Goal: Task Accomplishment & Management: Complete application form

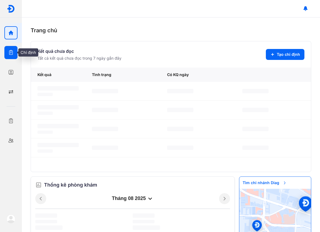
click at [13, 55] on icon "button" at bounding box center [10, 52] width 5 height 5
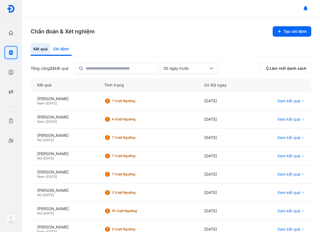
click at [55, 48] on div "Chỉ định" at bounding box center [60, 49] width 21 height 13
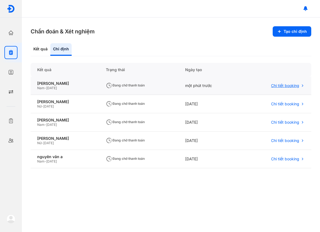
click at [286, 84] on span "Chi tiết booking" at bounding box center [285, 85] width 28 height 5
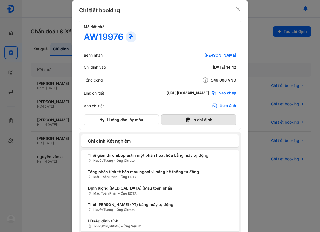
click at [185, 121] on button "In chỉ định" at bounding box center [198, 119] width 75 height 11
click at [197, 119] on button "In chỉ định" at bounding box center [198, 119] width 75 height 11
click at [241, 6] on div "Chi tiết booking Mã đặt chỗ AW19976 Bệnh nhân Trần Đông Phong Chỉ định vào 18/0…" at bounding box center [159, 131] width 175 height 262
click at [237, 9] on icon at bounding box center [237, 9] width 5 height 5
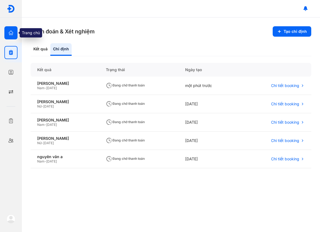
click at [8, 35] on icon "button" at bounding box center [10, 32] width 5 height 5
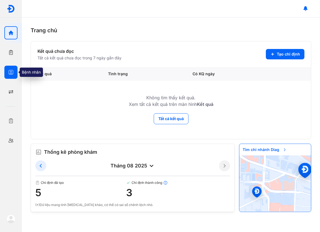
click at [7, 69] on div at bounding box center [10, 72] width 13 height 13
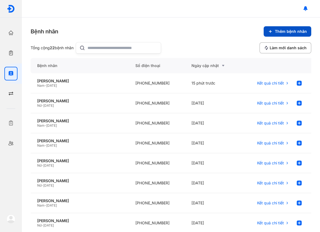
click at [306, 34] on button "Thêm bệnh nhân" at bounding box center [288, 31] width 48 height 10
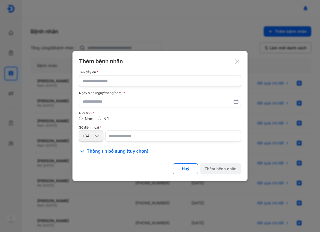
click at [99, 78] on input "text" at bounding box center [160, 80] width 155 height 11
paste input "**********"
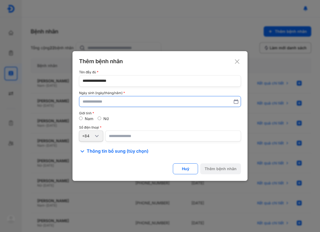
type input "**********"
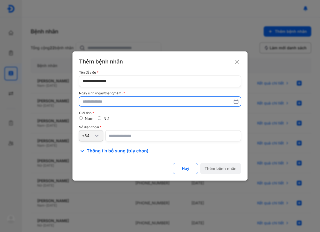
click at [111, 100] on input "text" at bounding box center [160, 101] width 155 height 10
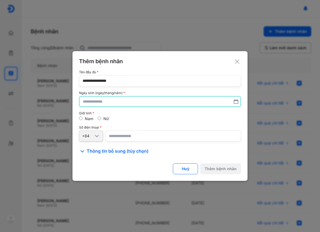
paste input "**********"
type input "**********"
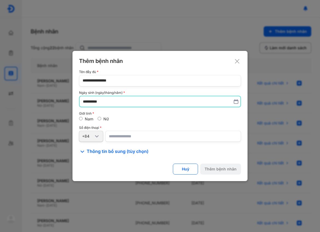
click at [141, 137] on input "number" at bounding box center [173, 136] width 136 height 11
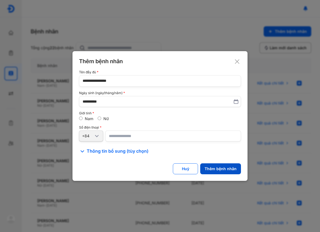
click at [229, 170] on div "Thêm bệnh nhân" at bounding box center [220, 168] width 32 height 5
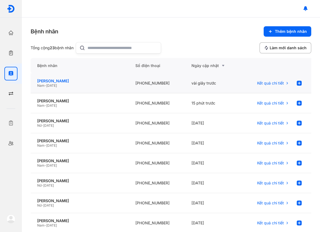
click at [62, 82] on div "[PERSON_NAME]" at bounding box center [79, 80] width 85 height 5
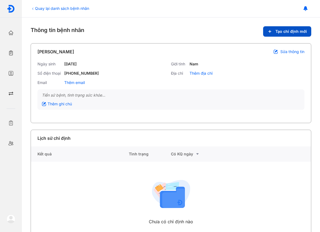
click at [293, 33] on span "Tạo chỉ định mới" at bounding box center [290, 31] width 31 height 5
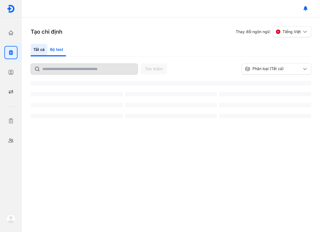
click at [50, 47] on div "Bộ test" at bounding box center [56, 50] width 19 height 13
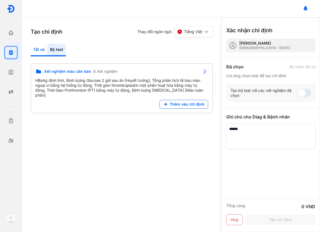
click at [47, 46] on div "Tất cả" at bounding box center [56, 50] width 19 height 13
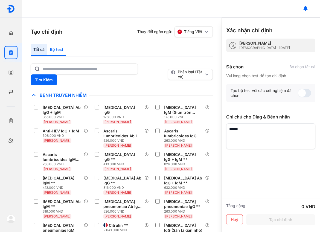
click at [57, 48] on div "Bộ test" at bounding box center [56, 50] width 19 height 13
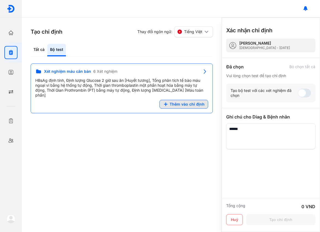
click at [188, 102] on span "Thêm vào chỉ định" at bounding box center [186, 104] width 35 height 5
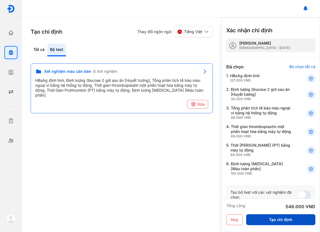
click at [276, 221] on button "Tạo chỉ định" at bounding box center [280, 219] width 69 height 11
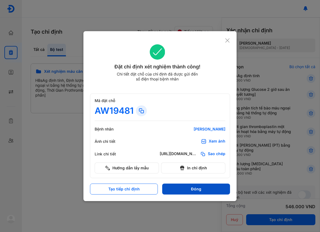
click at [171, 189] on button "Đóng" at bounding box center [196, 188] width 68 height 11
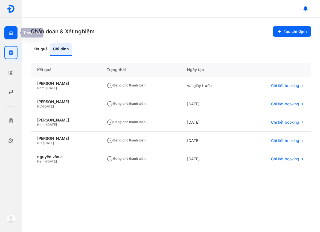
click at [11, 35] on icon "button" at bounding box center [10, 32] width 5 height 5
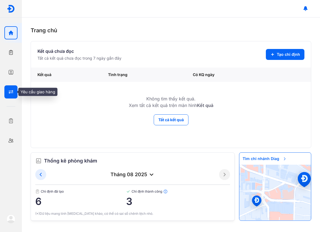
click at [11, 95] on div at bounding box center [10, 91] width 13 height 13
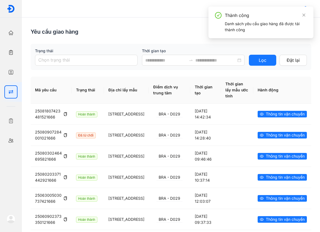
click at [300, 15] on div "Thành công" at bounding box center [266, 15] width 82 height 7
click at [305, 14] on icon "close" at bounding box center [304, 15] width 4 height 4
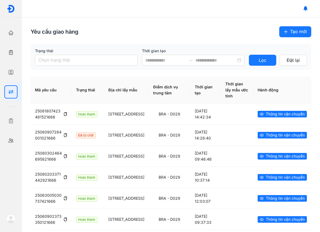
click at [295, 33] on span "Tạo mới" at bounding box center [298, 31] width 17 height 7
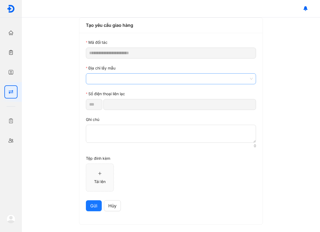
click at [108, 77] on span at bounding box center [170, 79] width 163 height 10
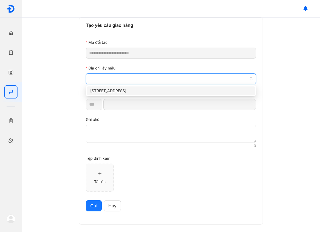
click at [117, 90] on div "35/7 Đường D5, Phường 25, Bình Thạnh, Hồ Chí Minh 700000" at bounding box center [170, 91] width 161 height 6
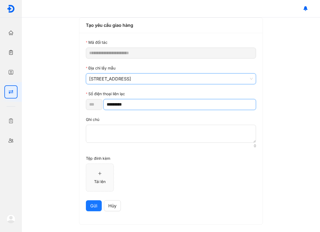
drag, startPoint x: 126, startPoint y: 104, endPoint x: 45, endPoint y: 104, distance: 81.2
click at [45, 104] on div "**********" at bounding box center [171, 124] width 298 height 214
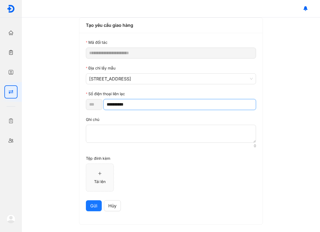
type input "**********"
click at [92, 209] on span "Gửi" at bounding box center [93, 205] width 7 height 7
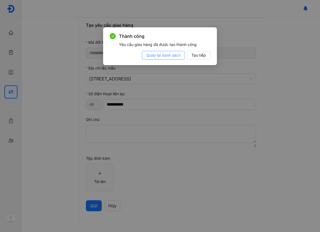
click at [177, 57] on span "Quay lại danh sách" at bounding box center [163, 55] width 34 height 6
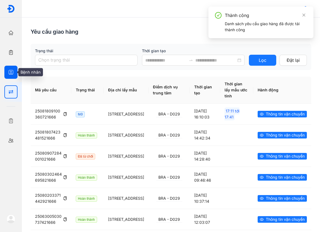
click at [6, 71] on div at bounding box center [10, 72] width 13 height 13
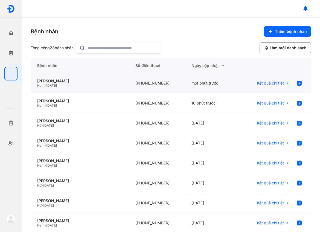
click at [57, 83] on span "[DATE]" at bounding box center [51, 85] width 11 height 4
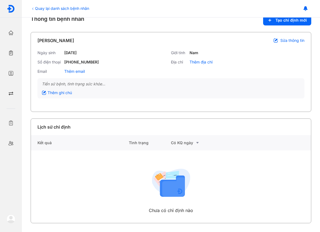
scroll to position [4, 0]
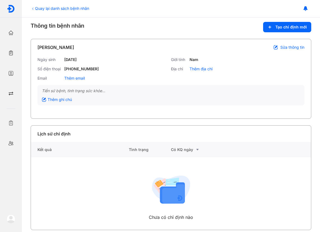
click at [289, 49] on span "Sửa thông tin" at bounding box center [292, 47] width 24 height 5
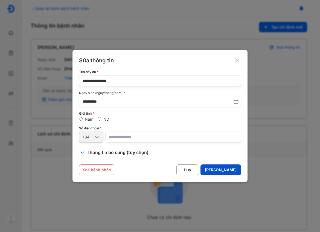
click at [234, 170] on div "Lưu" at bounding box center [221, 169] width 32 height 5
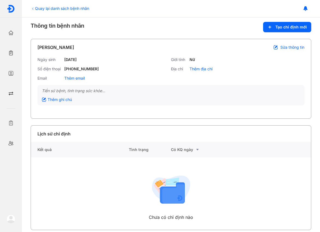
click at [57, 6] on div "Quay lại danh sách bệnh nhân" at bounding box center [60, 8] width 58 height 6
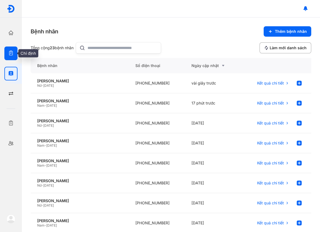
click at [11, 53] on icon "button" at bounding box center [10, 52] width 5 height 5
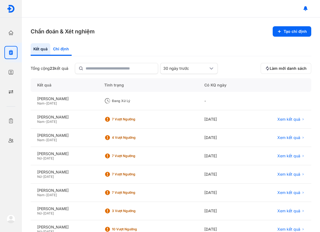
click at [59, 48] on div "Chỉ định" at bounding box center [60, 49] width 21 height 13
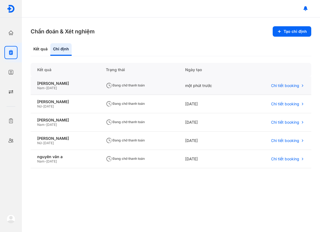
click at [92, 87] on div "Nam - [DATE]" at bounding box center [64, 88] width 55 height 4
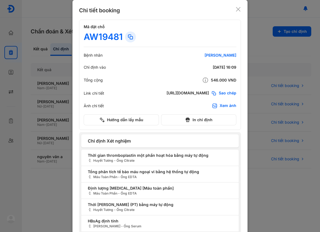
scroll to position [30, 0]
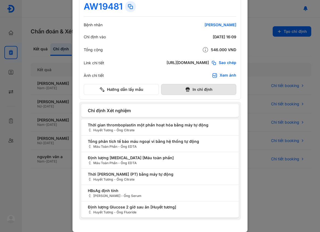
click at [204, 90] on button "In chỉ định" at bounding box center [198, 89] width 75 height 11
